Goal: Information Seeking & Learning: Check status

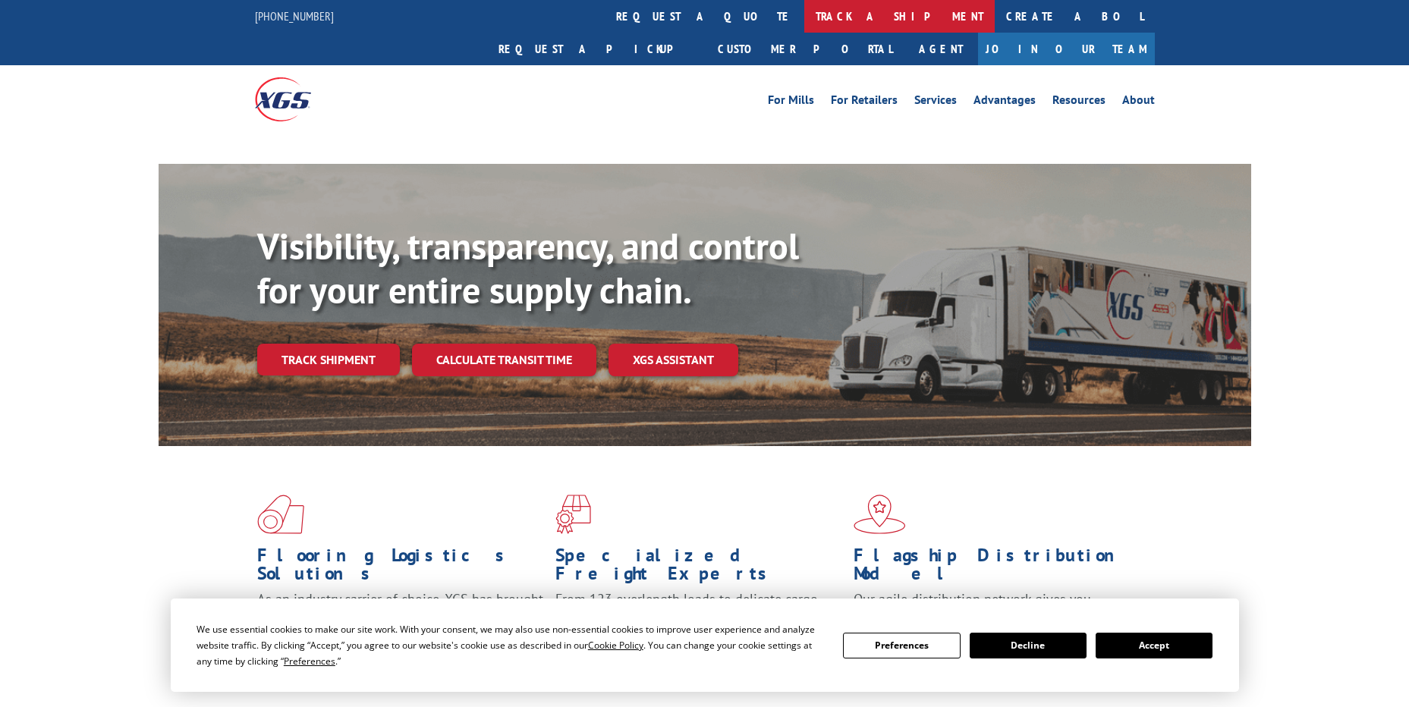
click at [805, 15] on link "track a shipment" at bounding box center [900, 16] width 191 height 33
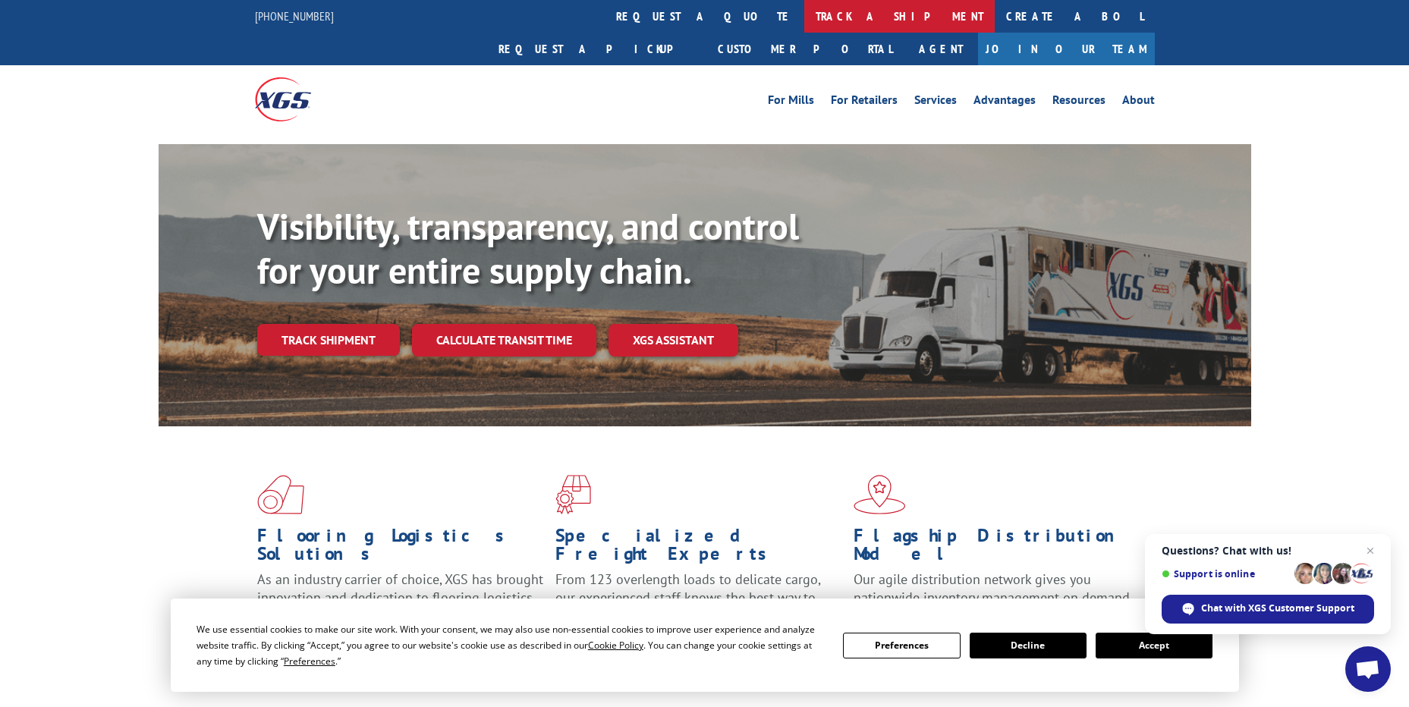
click at [805, 13] on link "track a shipment" at bounding box center [900, 16] width 191 height 33
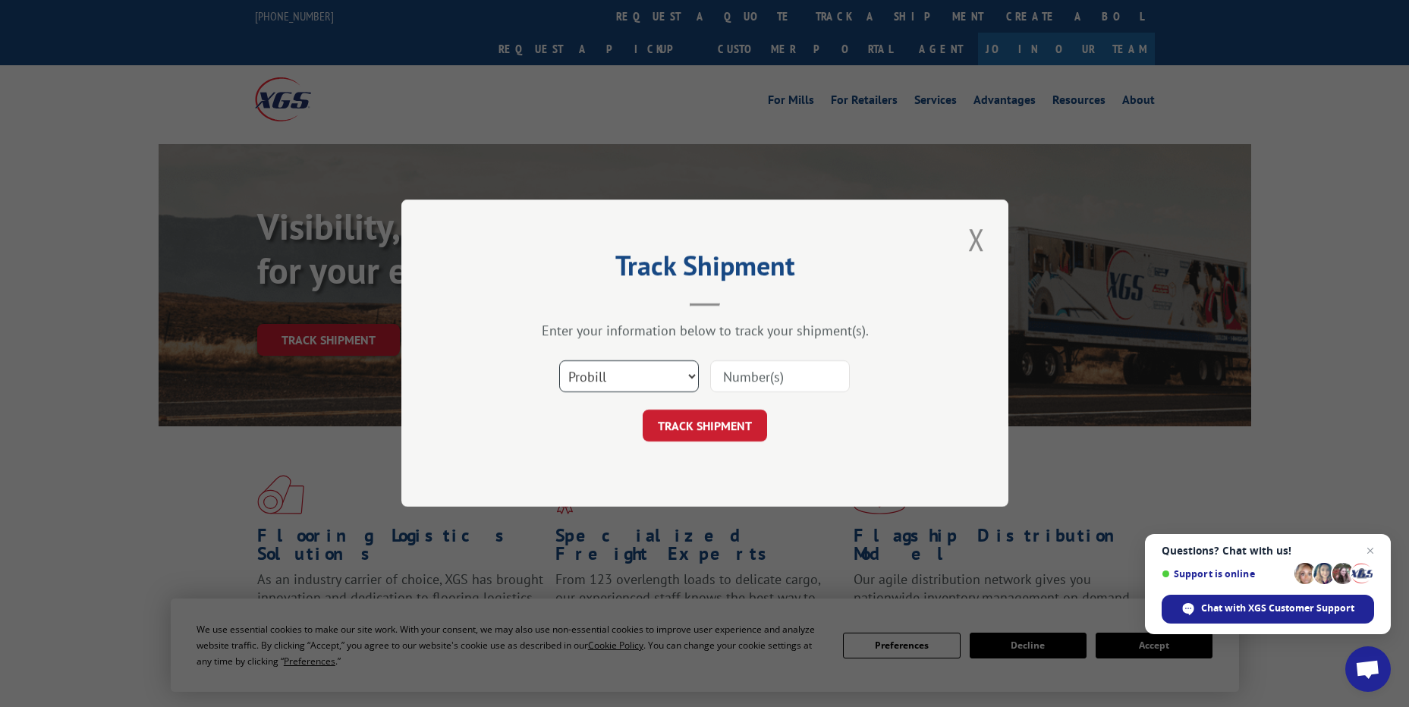
click at [599, 376] on select "Select category... Probill BOL PO" at bounding box center [629, 377] width 140 height 32
select select "po"
click at [559, 361] on select "Select category... Probill BOL PO" at bounding box center [629, 377] width 140 height 32
paste input "33522238"
click at [745, 377] on input "33522238" at bounding box center [780, 377] width 140 height 32
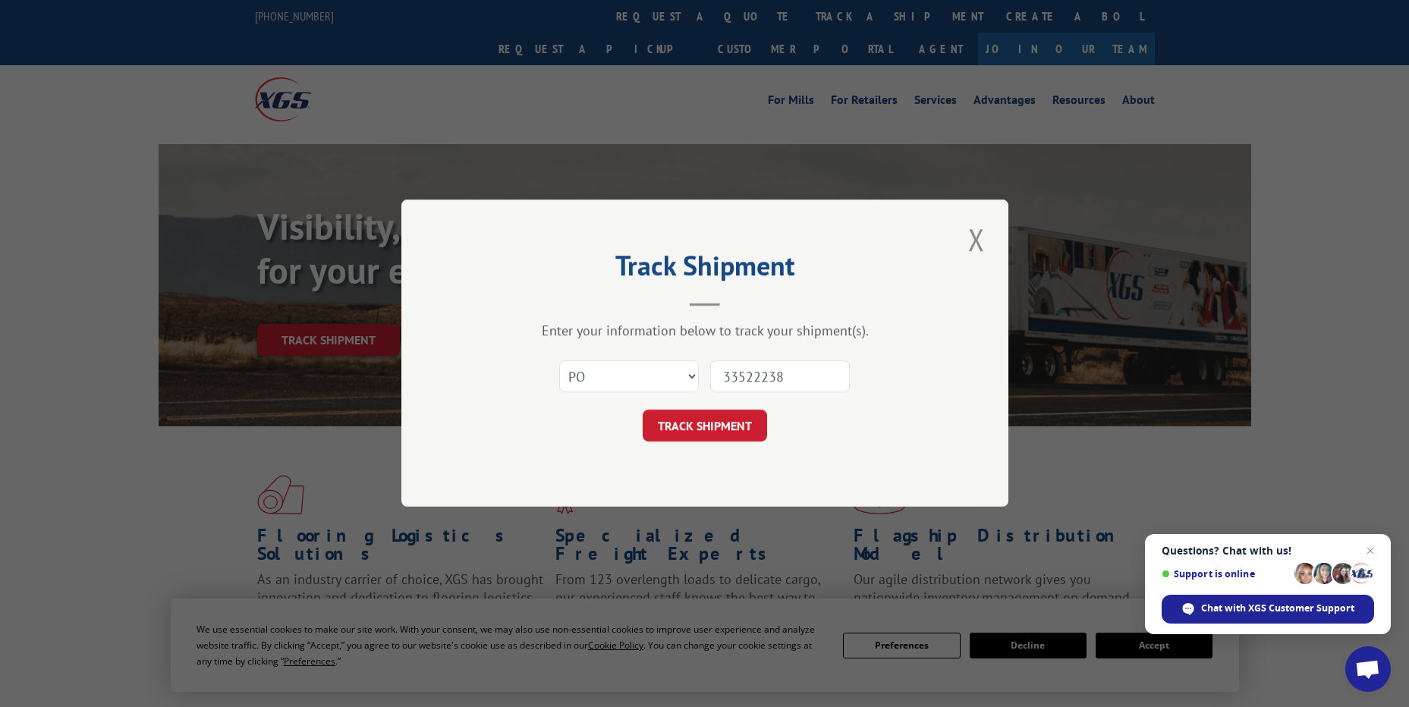
type input "33522238"
click button "TRACK SHIPMENT" at bounding box center [705, 427] width 124 height 32
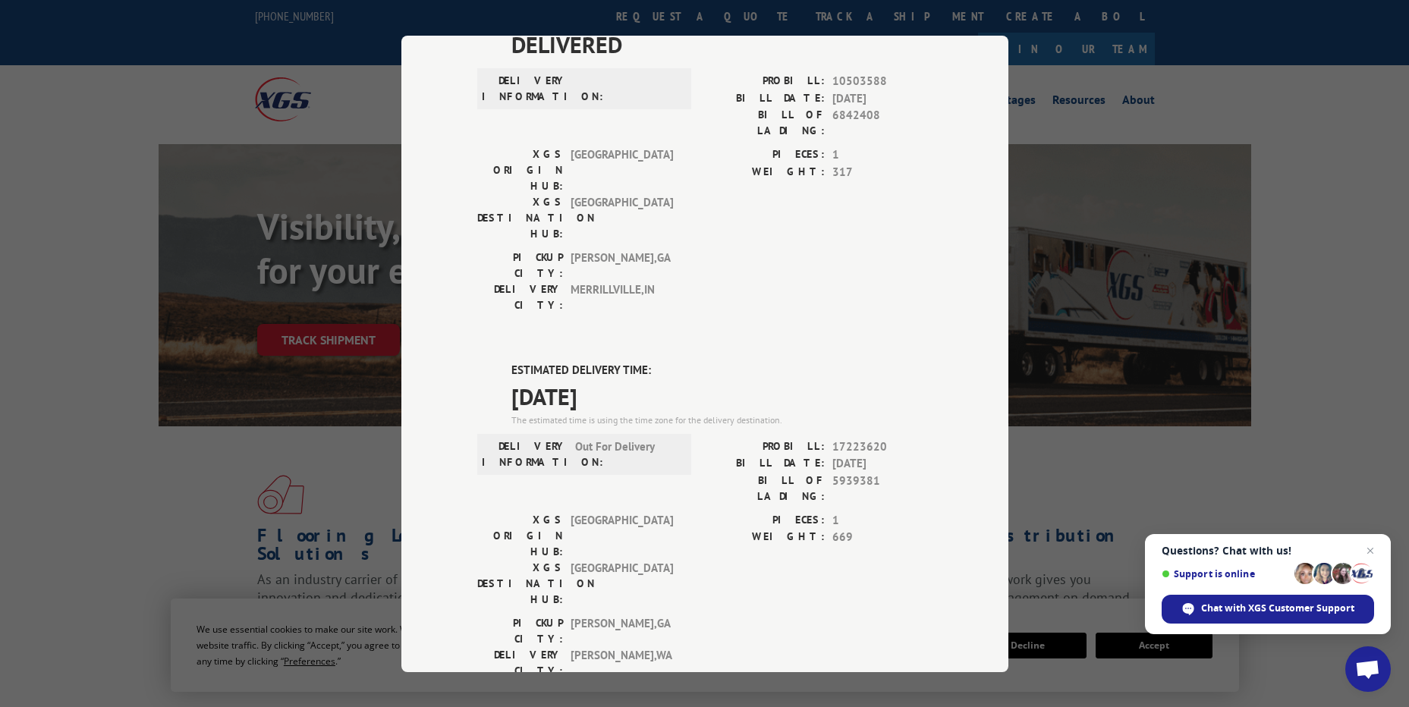
scroll to position [290, 0]
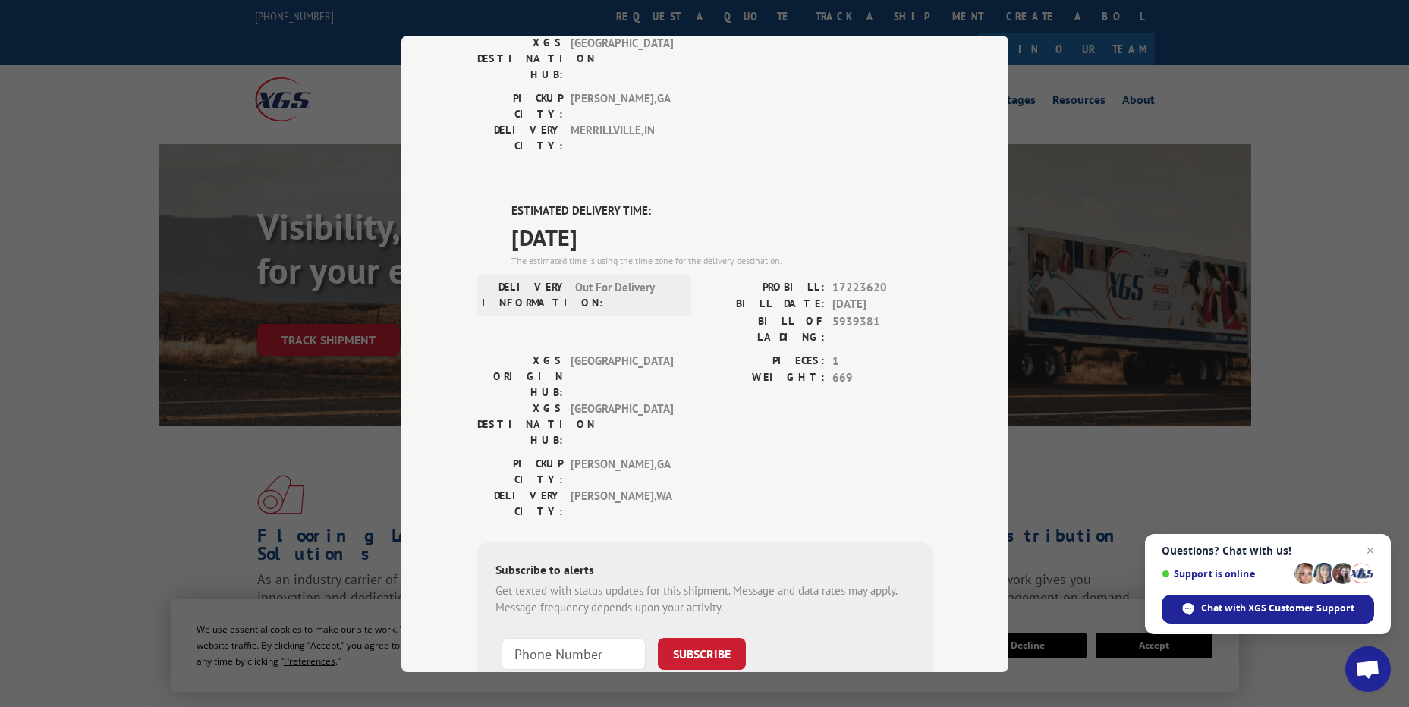
drag, startPoint x: 650, startPoint y: 147, endPoint x: 482, endPoint y: 100, distance: 174.2
click at [482, 100] on div "DELIVERED DELIVERY INFORMATION: PROBILL: 10503588 BILL DATE: [DATE] BILL OF LAD…" at bounding box center [704, 328] width 455 height 921
copy div "ESTIMATED DELIVERY TIME: [DATE]"
click at [666, 219] on span "[DATE]" at bounding box center [722, 236] width 421 height 34
